Goal: Navigation & Orientation: Find specific page/section

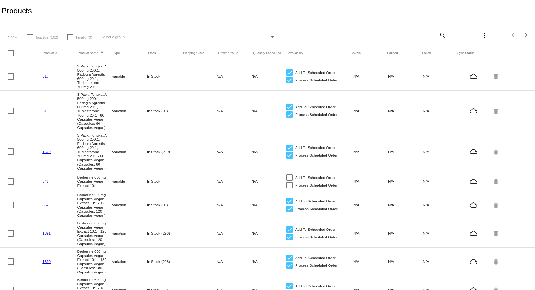
click at [480, 34] on mat-icon "more_vert" at bounding box center [484, 36] width 8 height 8
click at [355, 4] on div at bounding box center [267, 145] width 535 height 290
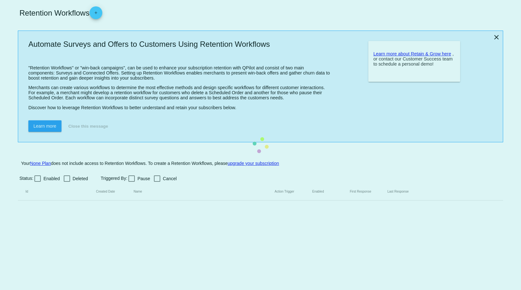
click at [498, 183] on mat-table "Id Created Date Name Action Trigger Enabled First Response Last Response" at bounding box center [260, 192] width 485 height 18
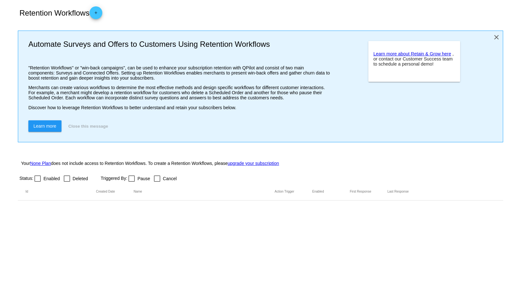
click at [497, 35] on mat-icon "close" at bounding box center [497, 37] width 8 height 8
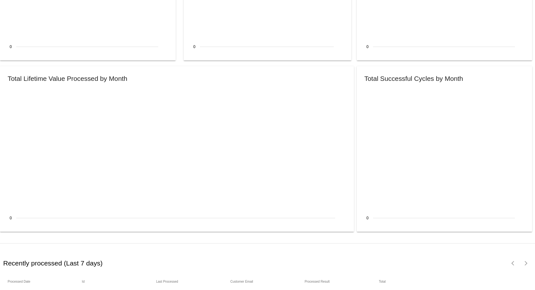
scroll to position [675, 0]
